Goal: Transaction & Acquisition: Purchase product/service

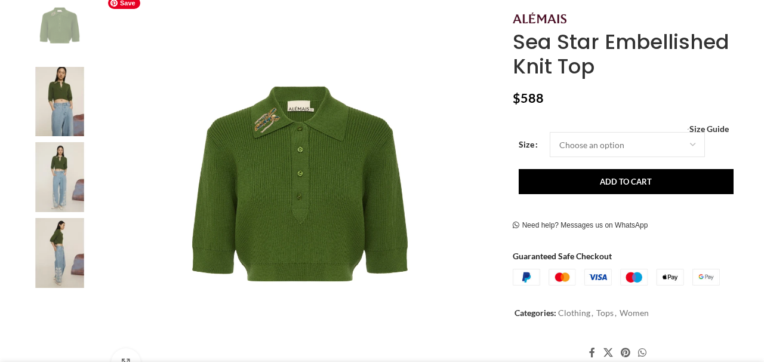
scroll to position [249, 0]
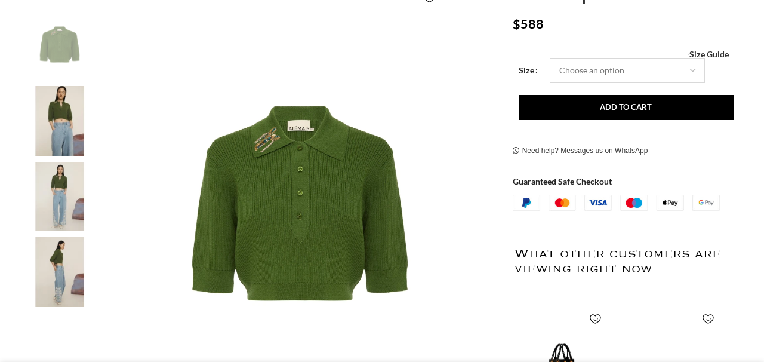
click at [566, 73] on select "Choose an option 4 UK 6 UK 8 [GEOGRAPHIC_DATA] 10 [GEOGRAPHIC_DATA] 12 [GEOGRAP…" at bounding box center [626, 70] width 155 height 25
click at [549, 58] on select "Choose an option 4 UK 6 UK 8 [GEOGRAPHIC_DATA] 10 [GEOGRAPHIC_DATA] 12 [GEOGRAP…" at bounding box center [626, 70] width 155 height 25
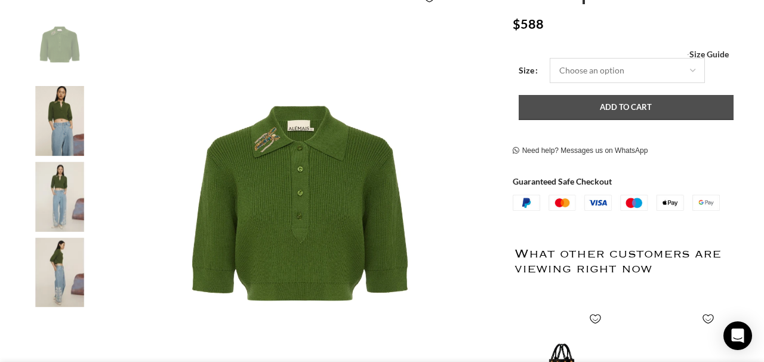
select select "6-[GEOGRAPHIC_DATA]"
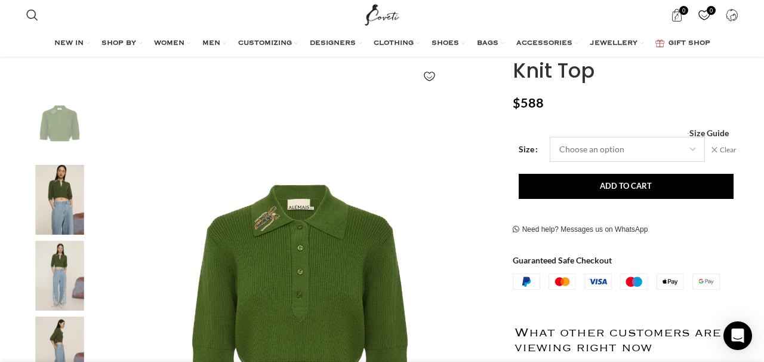
scroll to position [171, 0]
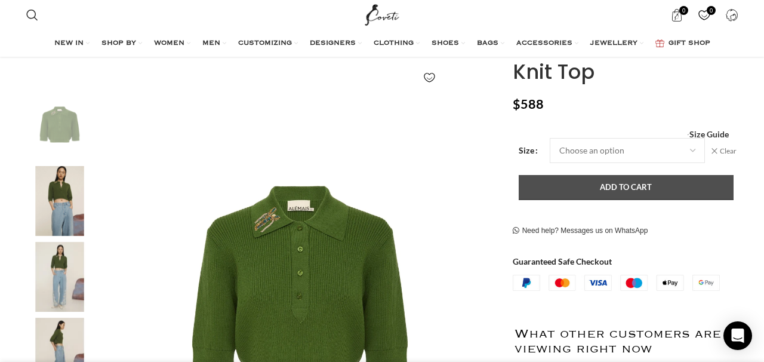
click at [597, 182] on button "Add to cart" at bounding box center [625, 187] width 215 height 25
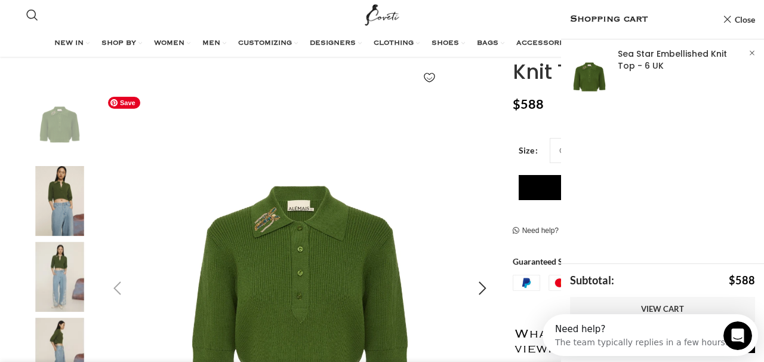
scroll to position [0, 0]
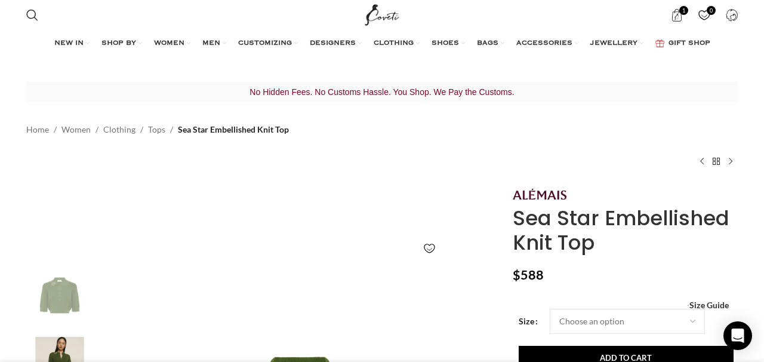
scroll to position [0, 125]
